Goal: Task Accomplishment & Management: Use online tool/utility

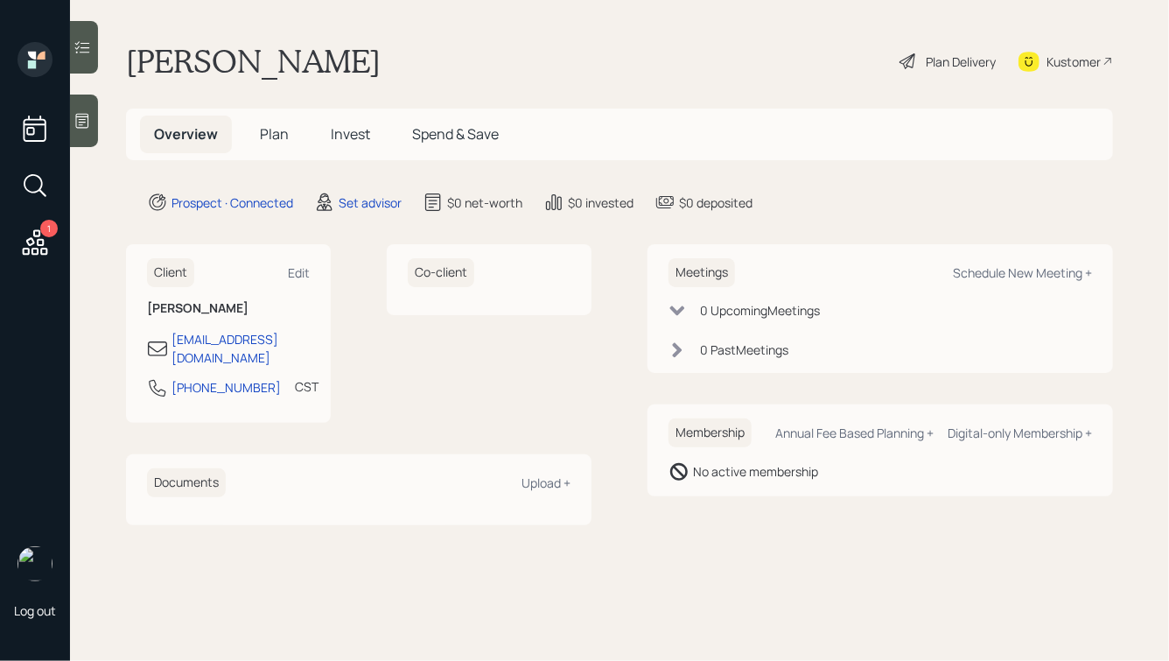
click at [82, 129] on icon at bounding box center [83, 121] width 18 height 18
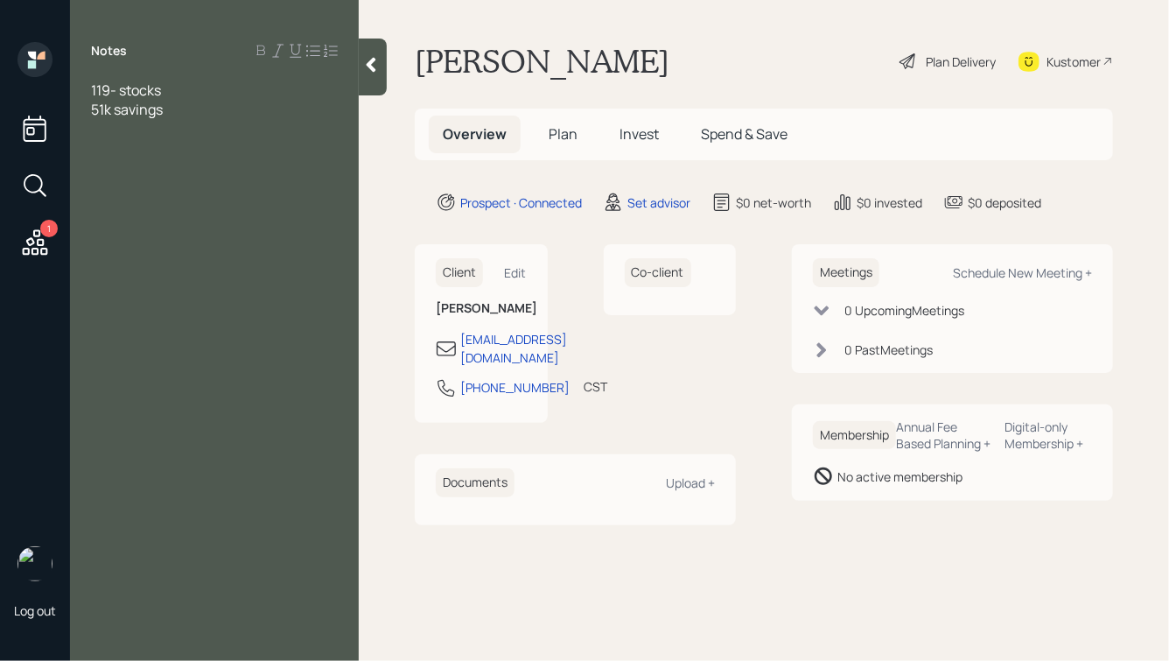
click at [93, 90] on span "119- stocks 51k savings" at bounding box center [127, 100] width 72 height 39
click at [108, 150] on span "119- stocks 51k savings" at bounding box center [127, 138] width 72 height 39
drag, startPoint x: 167, startPoint y: 149, endPoint x: 120, endPoint y: 146, distance: 47.3
click at [120, 146] on div "119- stocks 56k savings" at bounding box center [214, 138] width 247 height 39
click at [92, 147] on span "119- stocks 56k" at bounding box center [126, 138] width 70 height 39
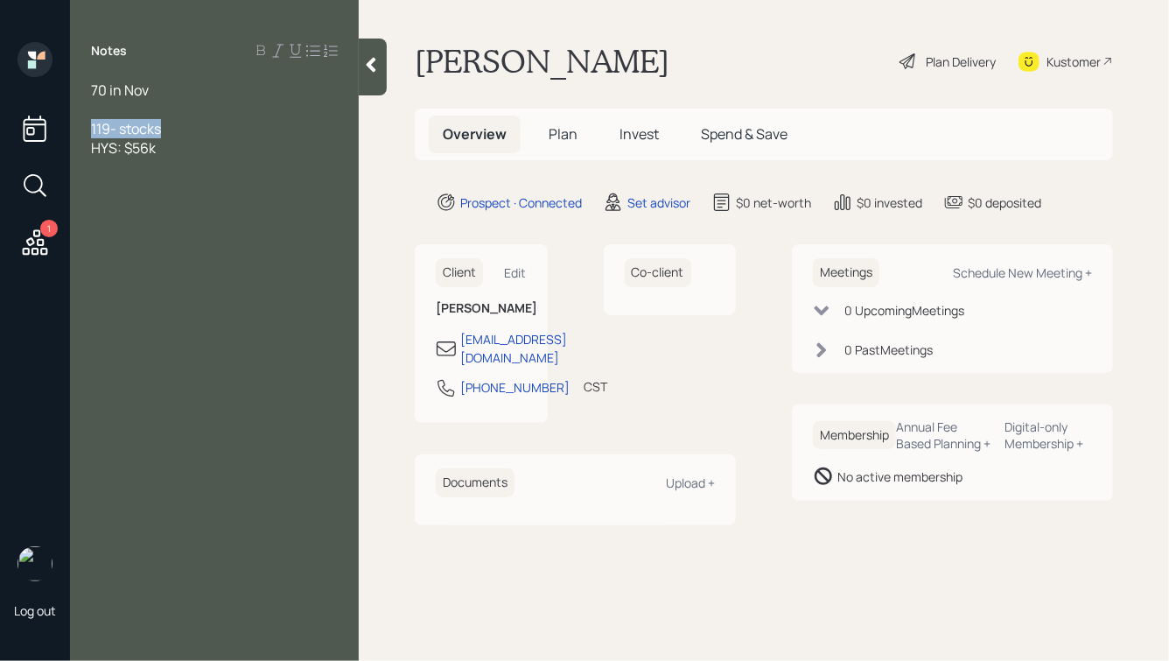
drag, startPoint x: 178, startPoint y: 126, endPoint x: 39, endPoint y: 126, distance: 138.3
click at [39, 126] on div "1 Log out Notes 70 in Nov 119- stocks HYS: $56k [PERSON_NAME] Plan Delivery Kus…" at bounding box center [584, 330] width 1169 height 661
click at [89, 92] on div "70 in Nov Stocks: $133k HYS: $56k" at bounding box center [214, 119] width 289 height 77
click at [91, 87] on span "70 in Nov" at bounding box center [120, 90] width 58 height 19
click at [171, 113] on div at bounding box center [214, 109] width 247 height 19
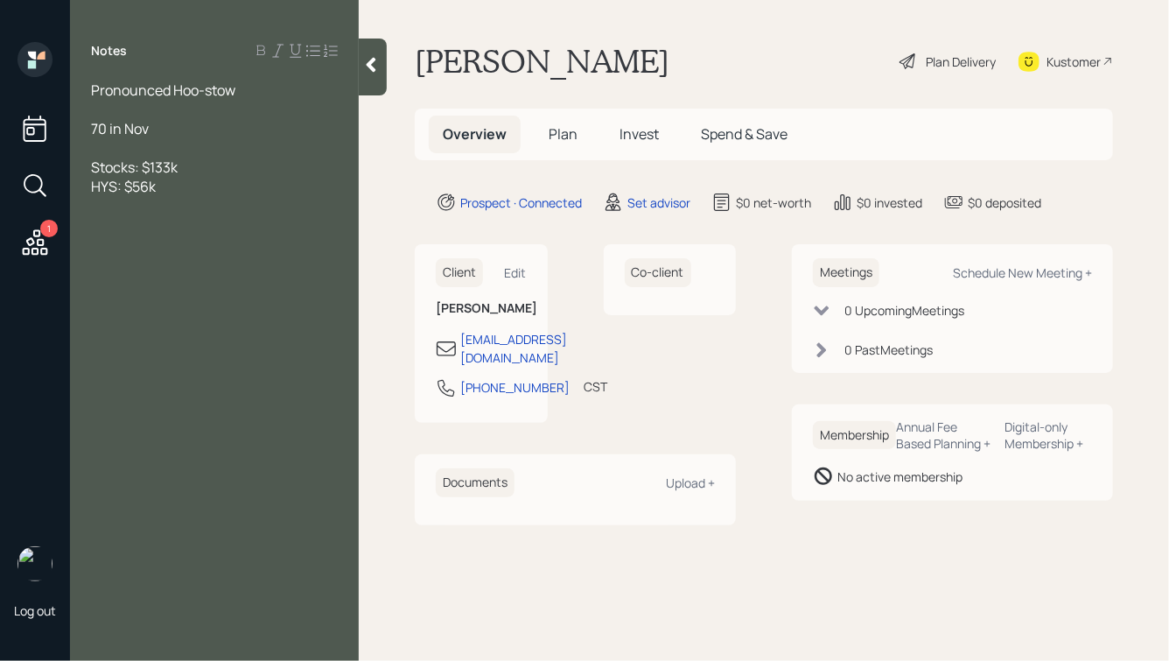
click at [173, 186] on div "Stocks: $133k HYS: $56k" at bounding box center [214, 177] width 247 height 39
click at [176, 141] on div at bounding box center [214, 147] width 247 height 19
click at [191, 250] on div "Stocks: $133k HYS: $56k" at bounding box center [214, 254] width 247 height 39
click at [165, 265] on div "Stocks: $133k HYS: $56k" at bounding box center [214, 254] width 247 height 39
click at [157, 303] on div "Home:" at bounding box center [214, 301] width 247 height 19
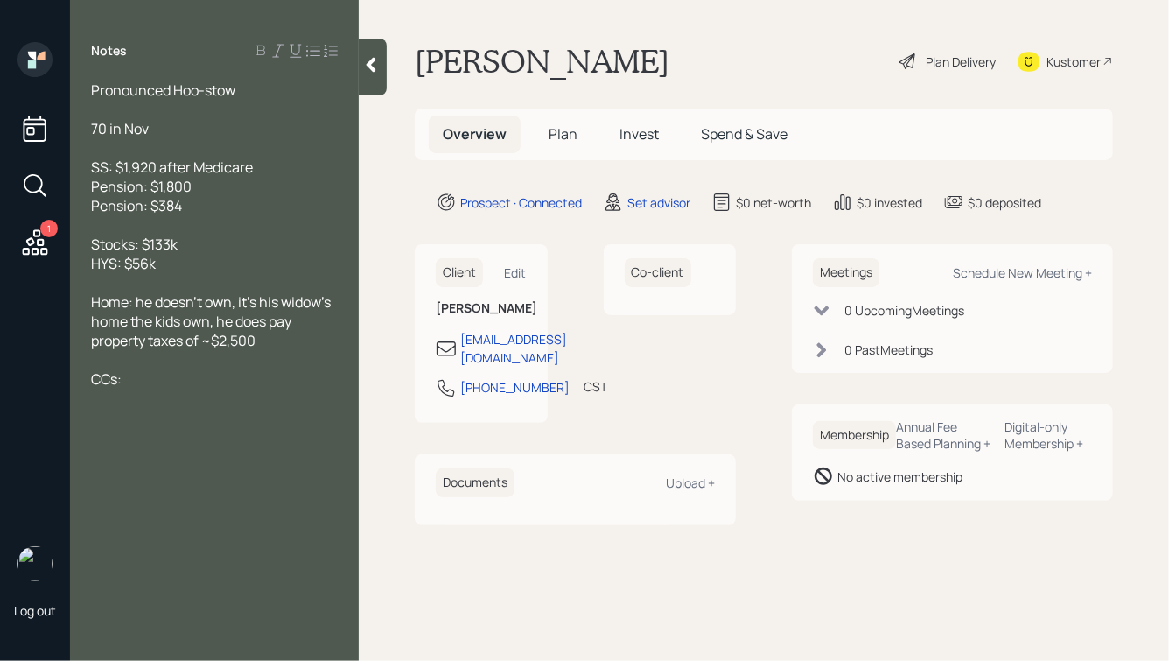
click at [166, 382] on div "CCs:" at bounding box center [214, 378] width 247 height 19
drag, startPoint x: 145, startPoint y: 383, endPoint x: 57, endPoint y: 383, distance: 88.4
click at [57, 383] on div "1 Log out Notes Pronounced Hoo-stow 70 in Nov SS: $1,920 after Medicare Pension…" at bounding box center [584, 330] width 1169 height 661
click at [92, 363] on span "No other debts" at bounding box center [138, 359] width 94 height 19
click at [102, 360] on div at bounding box center [214, 359] width 247 height 19
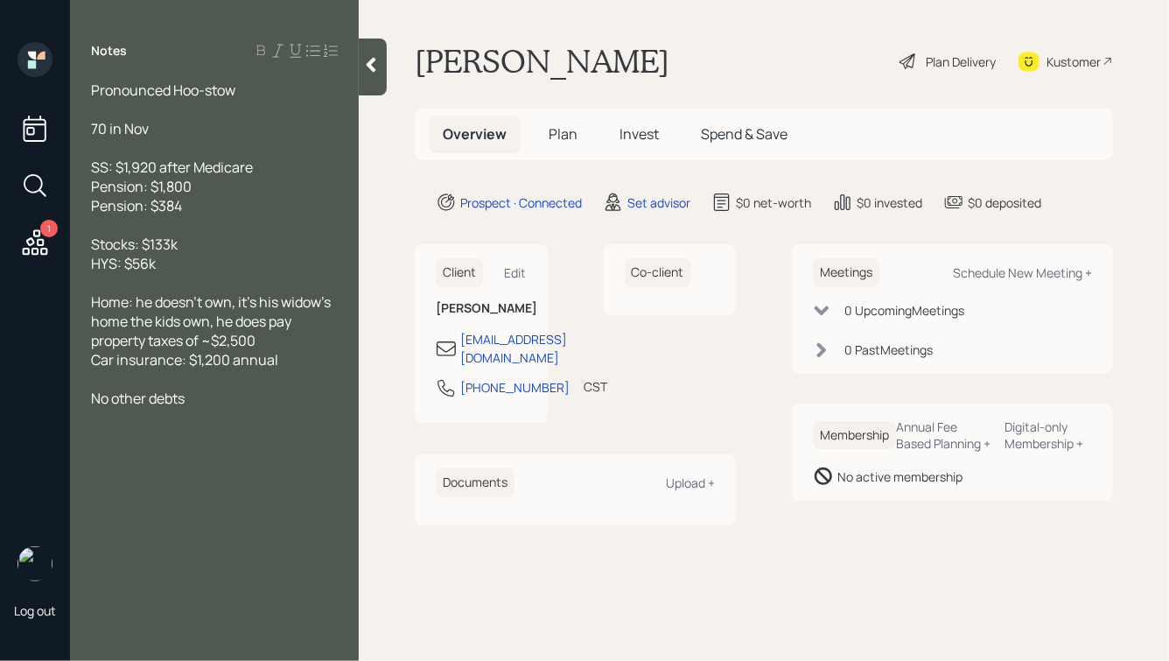
click at [368, 61] on icon at bounding box center [371, 65] width 18 height 18
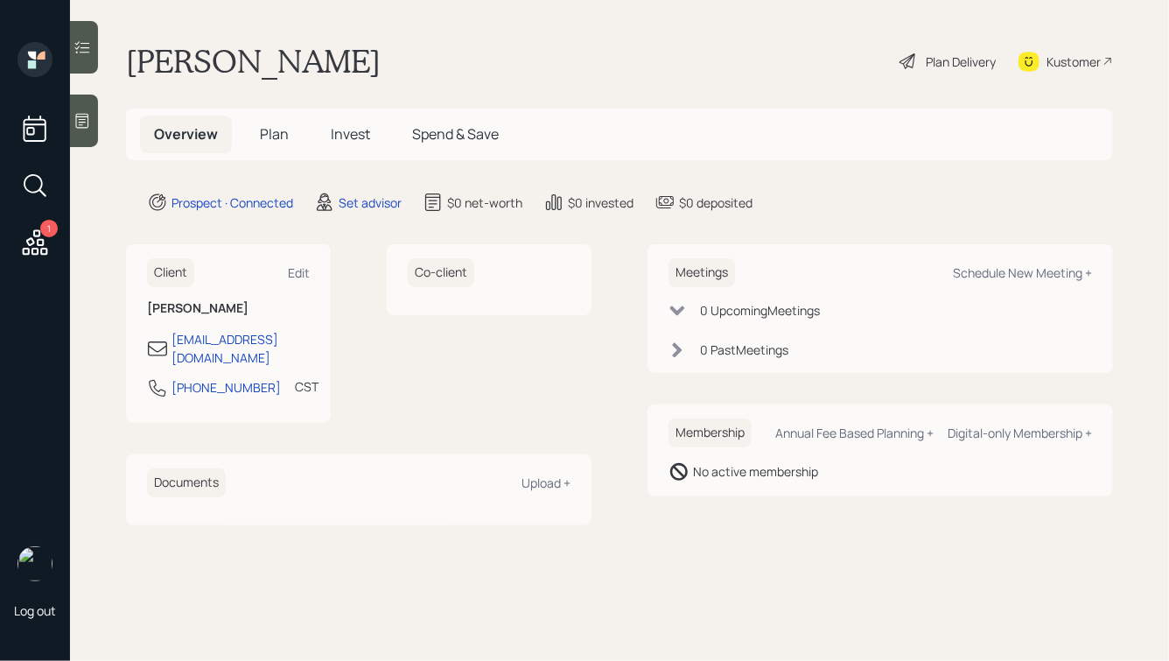
click at [81, 131] on div at bounding box center [84, 121] width 28 height 53
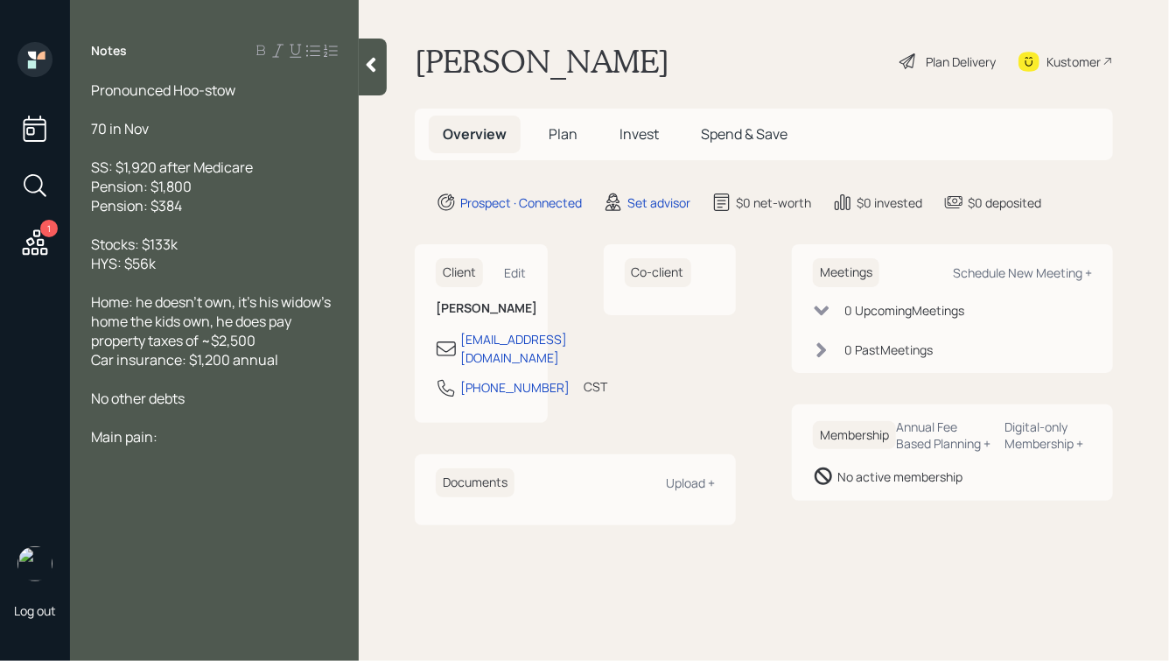
click at [371, 65] on icon at bounding box center [372, 65] width 10 height 15
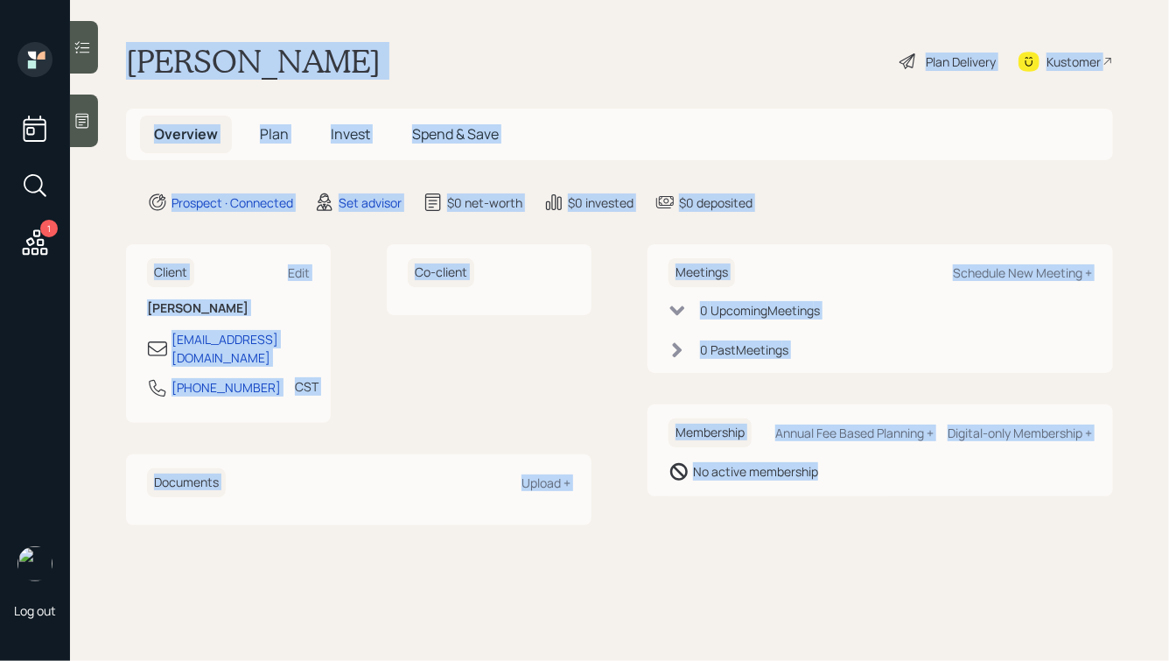
drag, startPoint x: 128, startPoint y: 57, endPoint x: 718, endPoint y: 546, distance: 766.4
click at [718, 546] on main "[PERSON_NAME] Plan Delivery Kustomer Overview Plan Invest Spend & Save Prospect…" at bounding box center [619, 330] width 1099 height 661
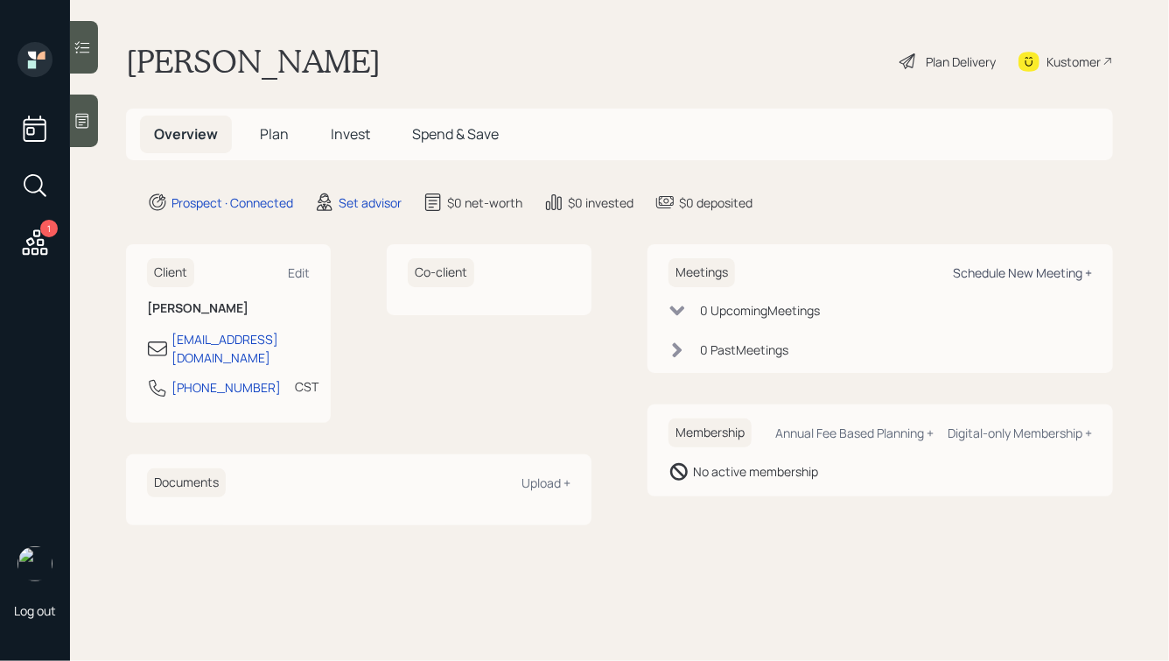
click at [1013, 272] on div "Schedule New Meeting +" at bounding box center [1022, 272] width 139 height 17
select select "round-[PERSON_NAME]"
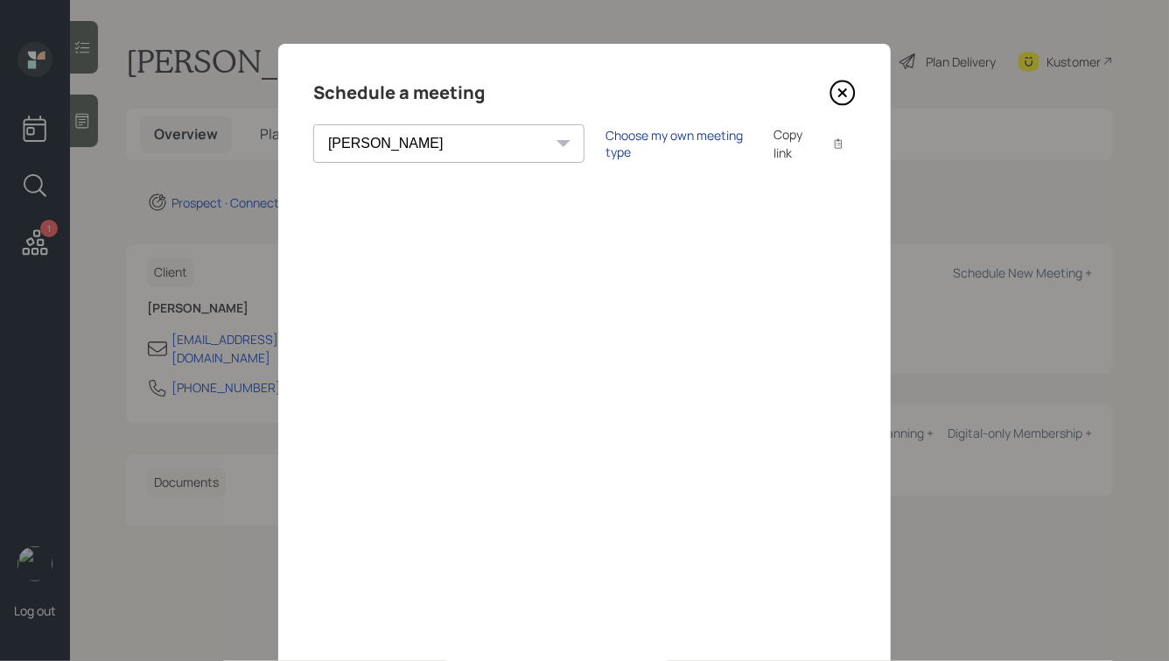
click at [606, 147] on div "Choose my own meeting type" at bounding box center [679, 143] width 147 height 33
click at [844, 92] on icon at bounding box center [842, 92] width 7 height 7
